Goal: Task Accomplishment & Management: Manage account settings

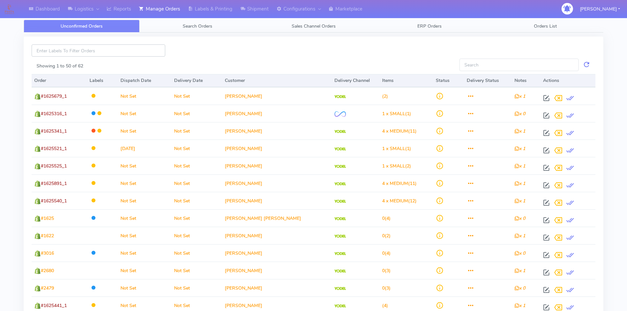
click at [92, 51] on input at bounding box center [99, 50] width 134 height 12
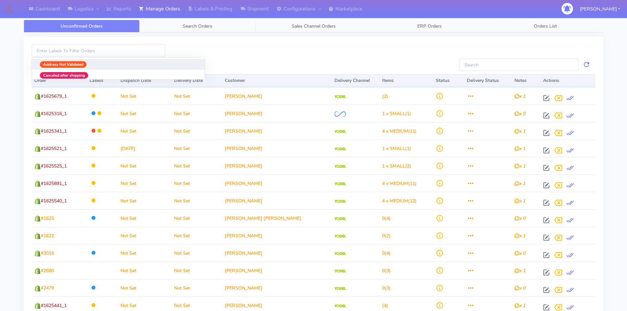
click at [200, 27] on span "Search Orders" at bounding box center [198, 26] width 30 height 6
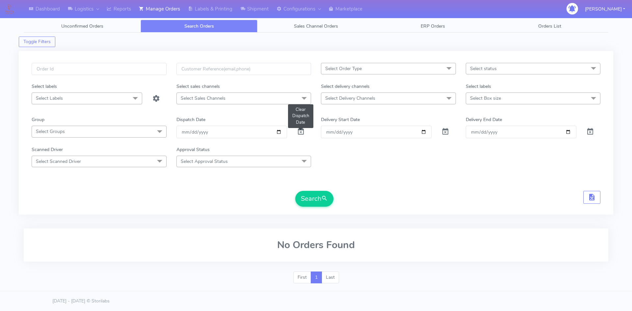
click at [301, 131] on span at bounding box center [301, 133] width 8 height 6
click at [77, 70] on input "text" at bounding box center [99, 69] width 135 height 12
paste input "G41 3EJ"
type input "G41 3EJ"
click at [295, 191] on button "Search" at bounding box center [314, 199] width 38 height 16
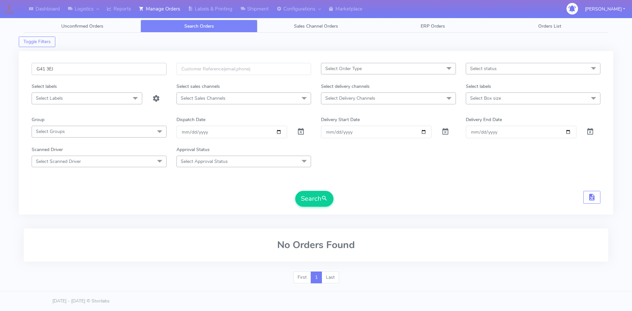
drag, startPoint x: 61, startPoint y: 68, endPoint x: 9, endPoint y: 63, distance: 52.2
click at [9, 63] on div "Dashboard Logistics London Logistics Reports Manage Orders Labels & Printing Sh…" at bounding box center [316, 150] width 632 height 277
click at [44, 7] on link "Dashboard" at bounding box center [44, 9] width 39 height 18
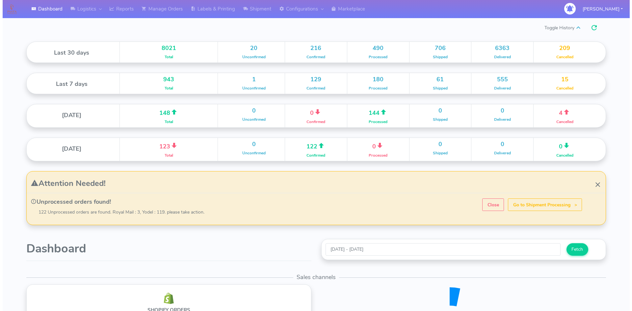
scroll to position [117, 290]
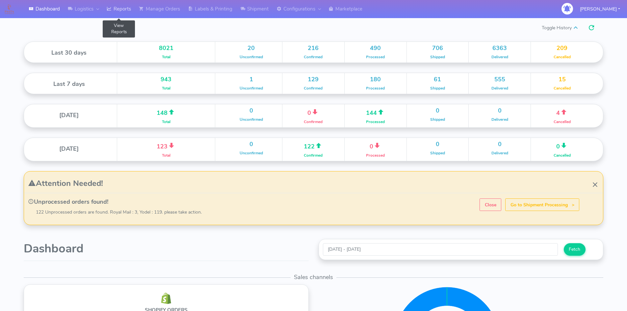
click at [123, 10] on link "Reports" at bounding box center [119, 9] width 32 height 18
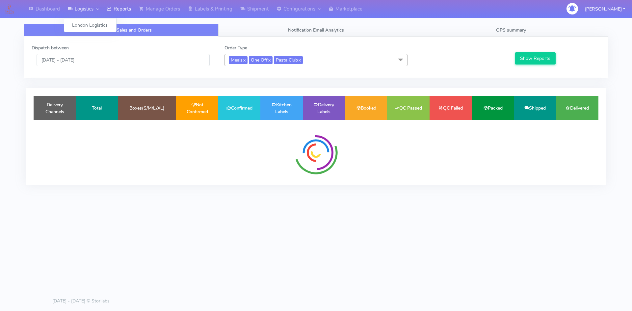
click at [84, 11] on link "Logistics" at bounding box center [83, 9] width 39 height 18
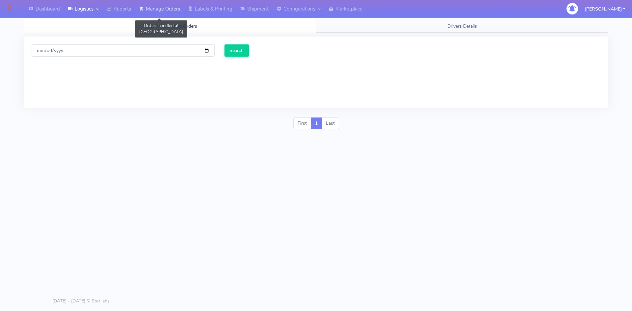
click at [167, 9] on link "Manage Orders" at bounding box center [159, 9] width 49 height 18
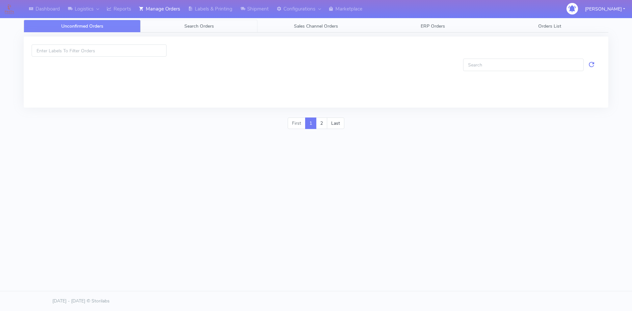
click at [211, 25] on span "Search Orders" at bounding box center [199, 26] width 30 height 6
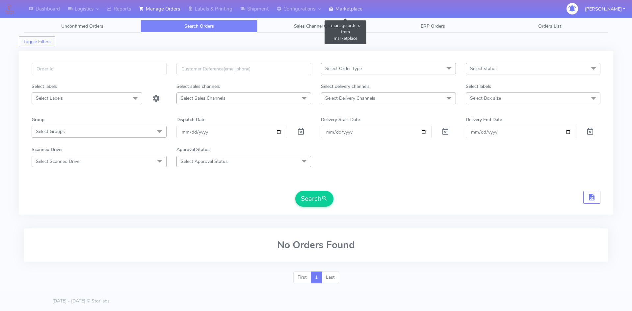
click at [351, 13] on link "Marketplace" at bounding box center [346, 9] width 42 height 18
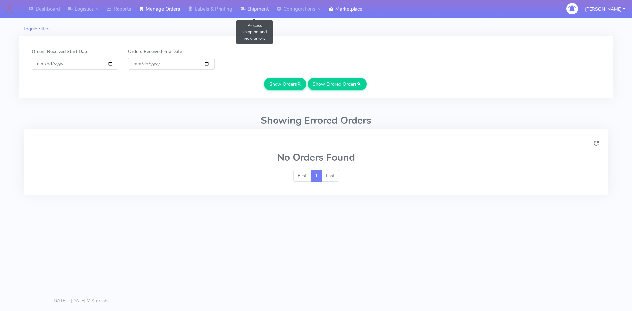
click at [258, 11] on link "Shipment" at bounding box center [254, 9] width 36 height 18
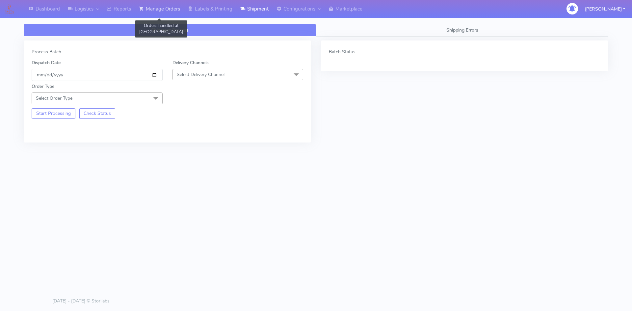
click at [161, 11] on link "Manage Orders" at bounding box center [159, 9] width 49 height 18
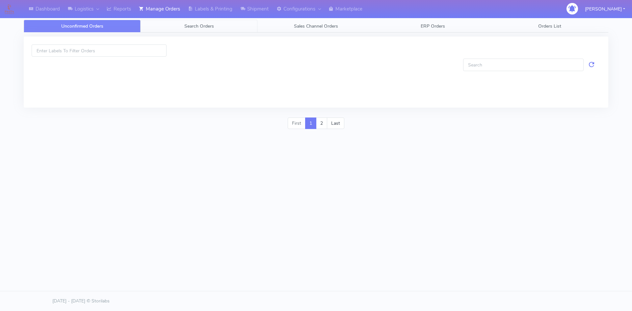
click at [222, 32] on link "Search Orders" at bounding box center [199, 26] width 117 height 13
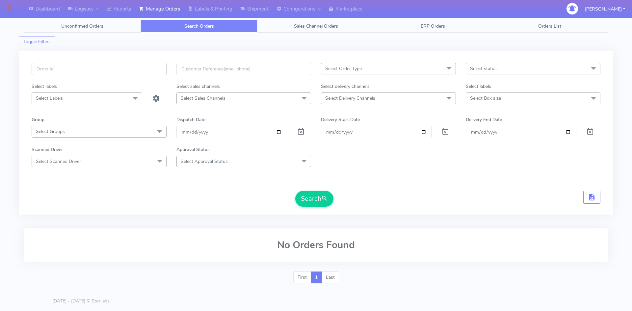
click at [96, 70] on input "text" at bounding box center [99, 69] width 135 height 12
paste input "1622688"
click at [314, 202] on button "Search" at bounding box center [314, 199] width 38 height 16
click at [57, 67] on input "1622688" at bounding box center [99, 69] width 135 height 12
drag, startPoint x: 57, startPoint y: 70, endPoint x: 15, endPoint y: 70, distance: 42.2
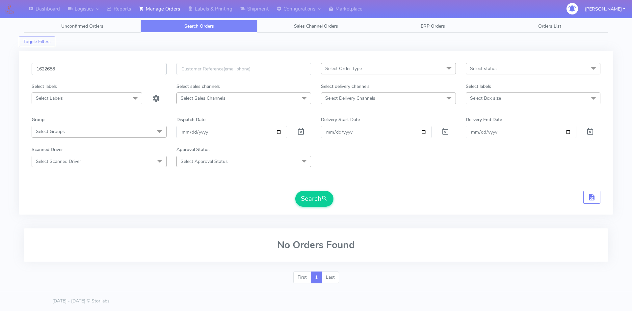
click at [15, 70] on div "Dashboard Logistics London Logistics Reports Manage Orders Labels & Printing Sh…" at bounding box center [316, 150] width 632 height 277
paste input "reply to this, personalized, empath and apologize with closing ask if he wants …"
type input "1622688"
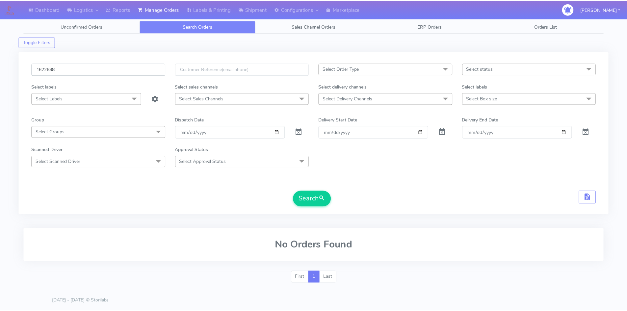
scroll to position [0, 0]
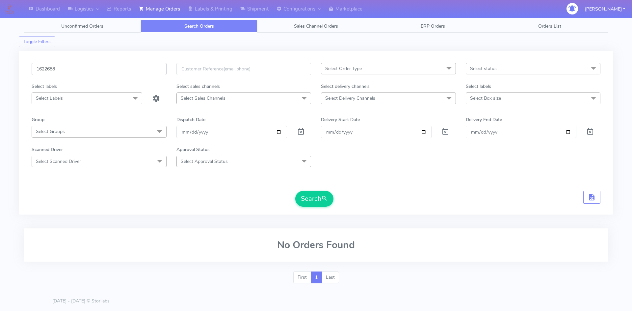
click at [62, 69] on input "1622688" at bounding box center [99, 69] width 135 height 12
click at [295, 191] on button "Search" at bounding box center [314, 199] width 38 height 16
click at [81, 74] on input "1622688" at bounding box center [99, 69] width 135 height 12
drag, startPoint x: 81, startPoint y: 74, endPoint x: 35, endPoint y: 73, distance: 46.4
click at [35, 73] on input "1622688" at bounding box center [99, 69] width 135 height 12
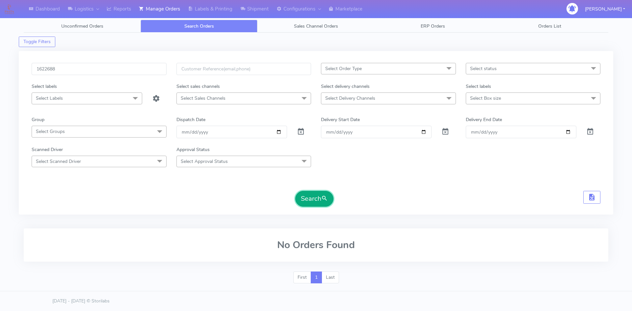
click at [308, 203] on button "Search" at bounding box center [314, 199] width 38 height 16
drag, startPoint x: 62, startPoint y: 72, endPoint x: 19, endPoint y: 75, distance: 43.5
click at [19, 75] on div "1622688 Select Order Type Select All MEALS ATAVI One Off Pasta Club Gift Kit Ev…" at bounding box center [316, 133] width 595 height 164
click at [52, 72] on input "text" at bounding box center [99, 69] width 135 height 12
paste input "1623615"
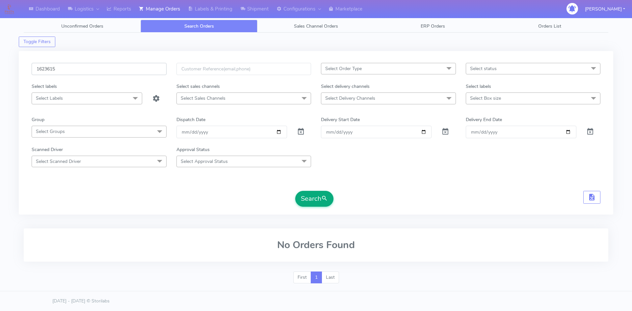
type input "1623615"
click at [295, 191] on button "Search" at bounding box center [314, 199] width 38 height 16
click at [298, 131] on span at bounding box center [301, 133] width 8 height 6
click at [309, 199] on button "Search" at bounding box center [314, 199] width 38 height 16
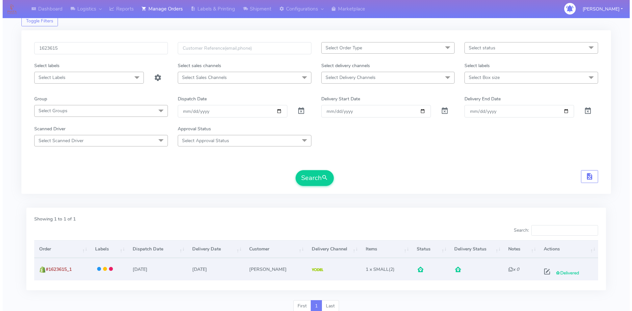
scroll to position [46, 0]
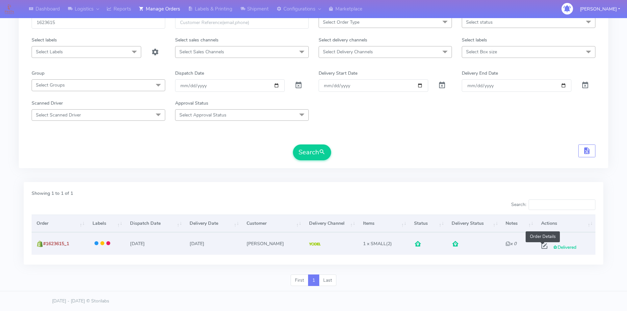
click at [540, 248] on span at bounding box center [545, 247] width 12 height 6
select select "5"
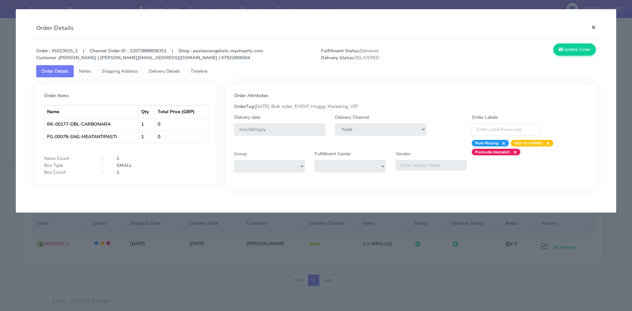
click at [592, 28] on button "×" at bounding box center [594, 26] width 15 height 17
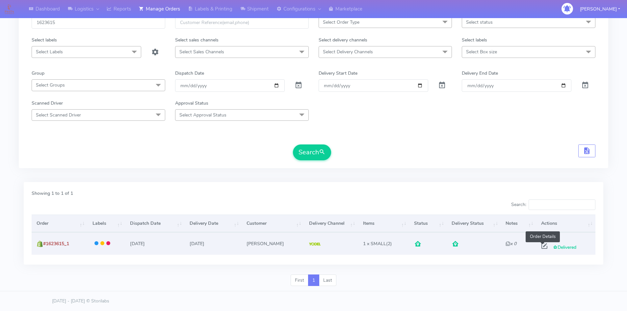
click at [543, 247] on span at bounding box center [545, 247] width 12 height 6
select select "5"
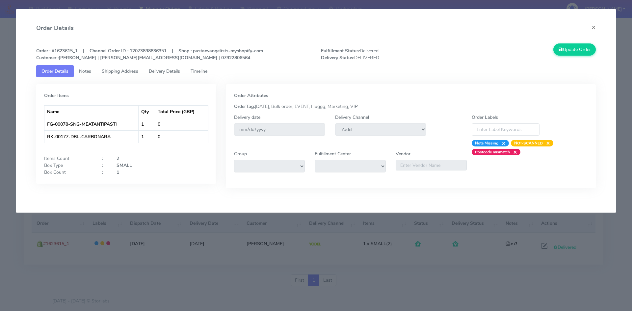
click at [163, 69] on span "Delivery Details" at bounding box center [164, 71] width 31 height 6
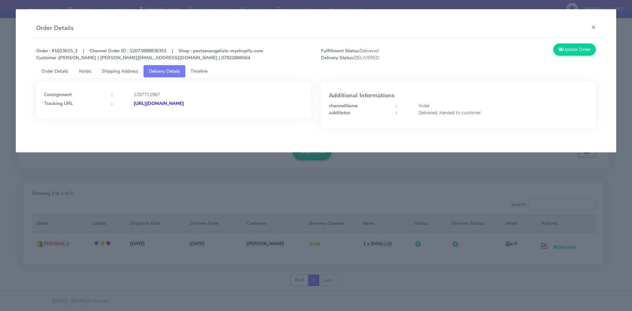
click at [184, 102] on strong "https://www.yodel.co.uk/tracking/JJD0002249960897935" at bounding box center [159, 103] width 50 height 6
click at [119, 72] on span "Shipping Address" at bounding box center [120, 71] width 37 height 6
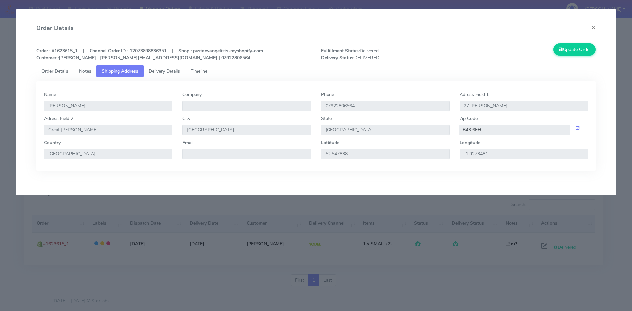
drag, startPoint x: 489, startPoint y: 131, endPoint x: 455, endPoint y: 126, distance: 33.6
click at [455, 126] on div "B43 6EH" at bounding box center [524, 130] width 139 height 11
